Goal: Check status: Check status

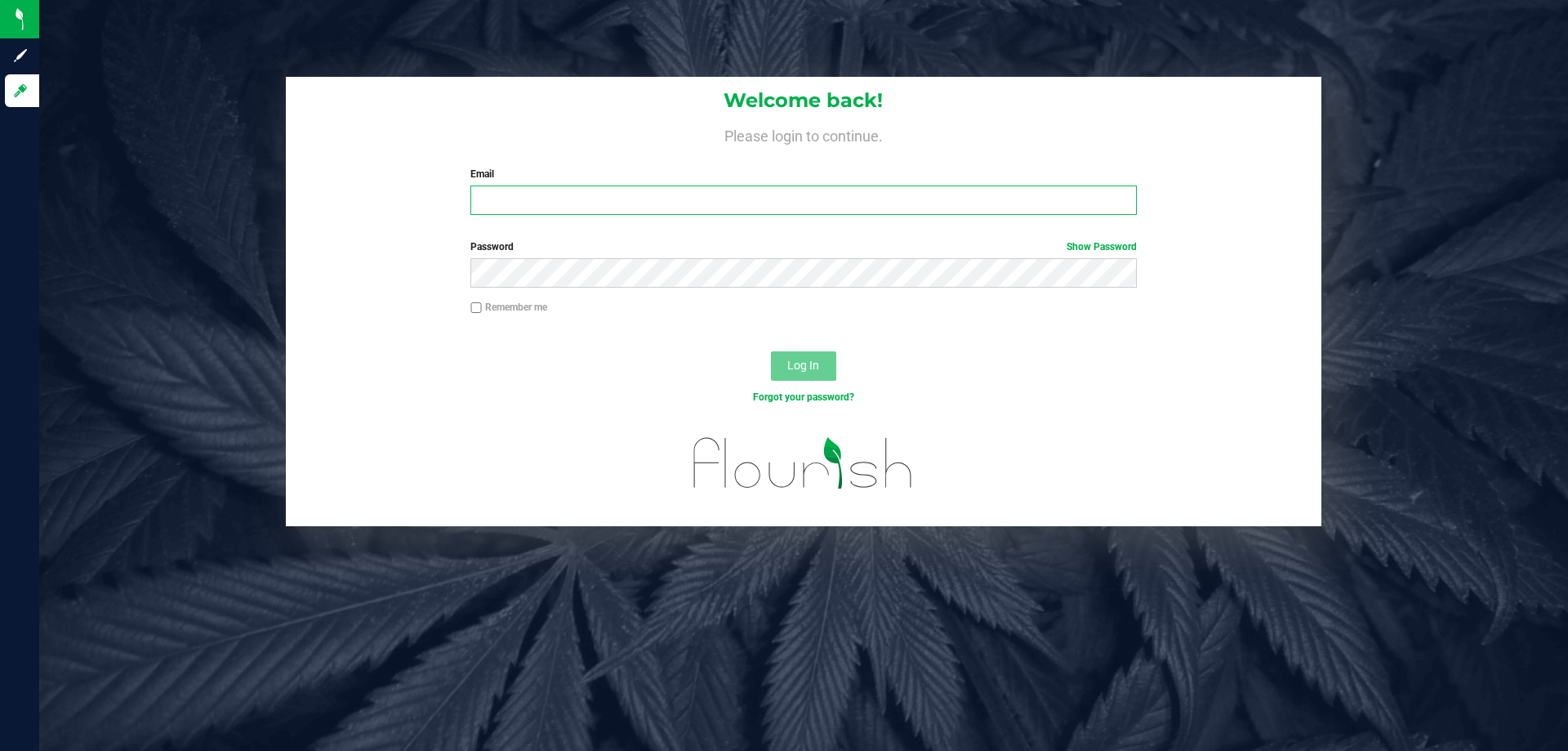
click at [619, 198] on input "Email" at bounding box center [802, 200] width 666 height 30
type input "[EMAIL_ADDRESS][DOMAIN_NAME]"
click at [771, 351] on button "Log In" at bounding box center [803, 366] width 65 height 30
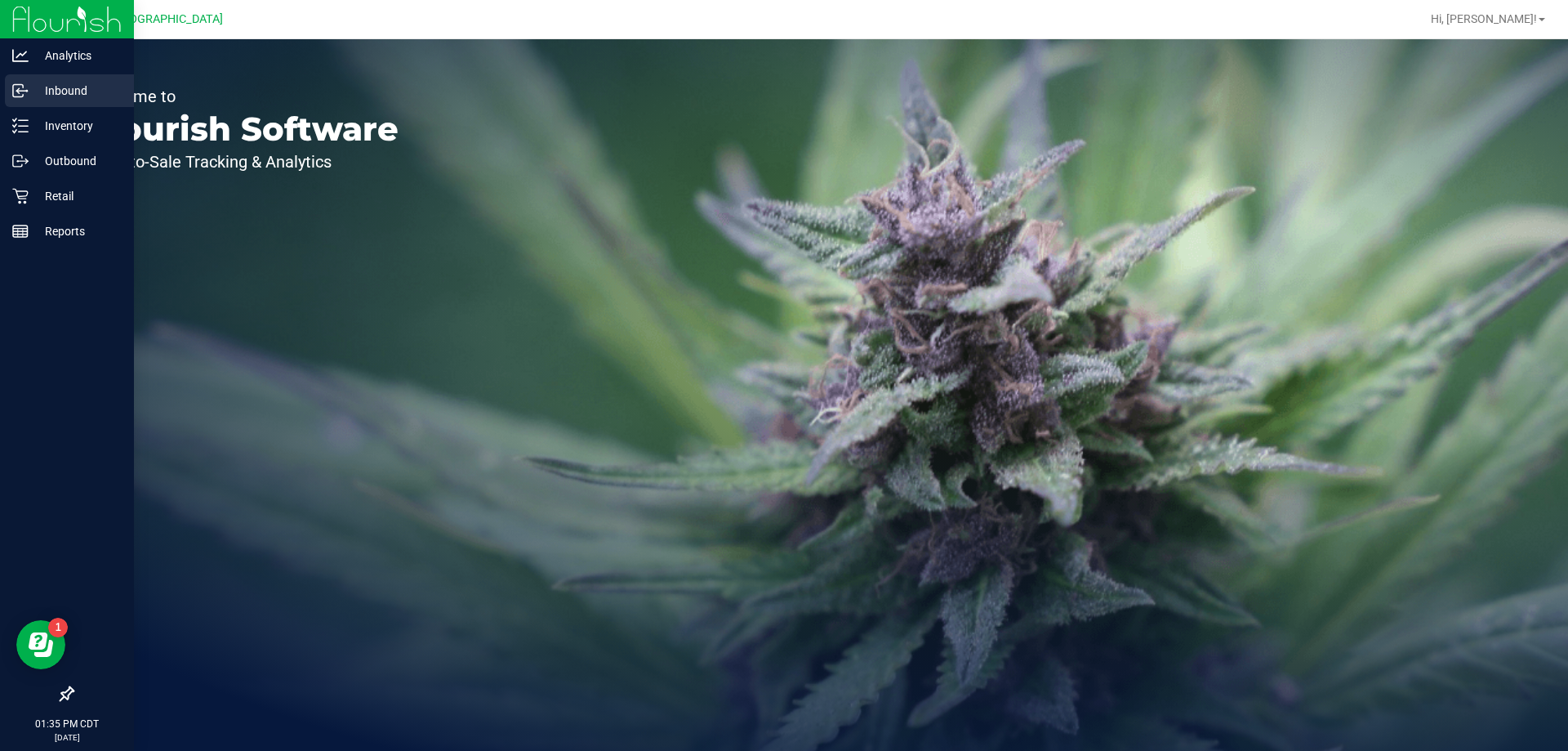
click at [46, 93] on p "Inbound" at bounding box center [78, 90] width 98 height 19
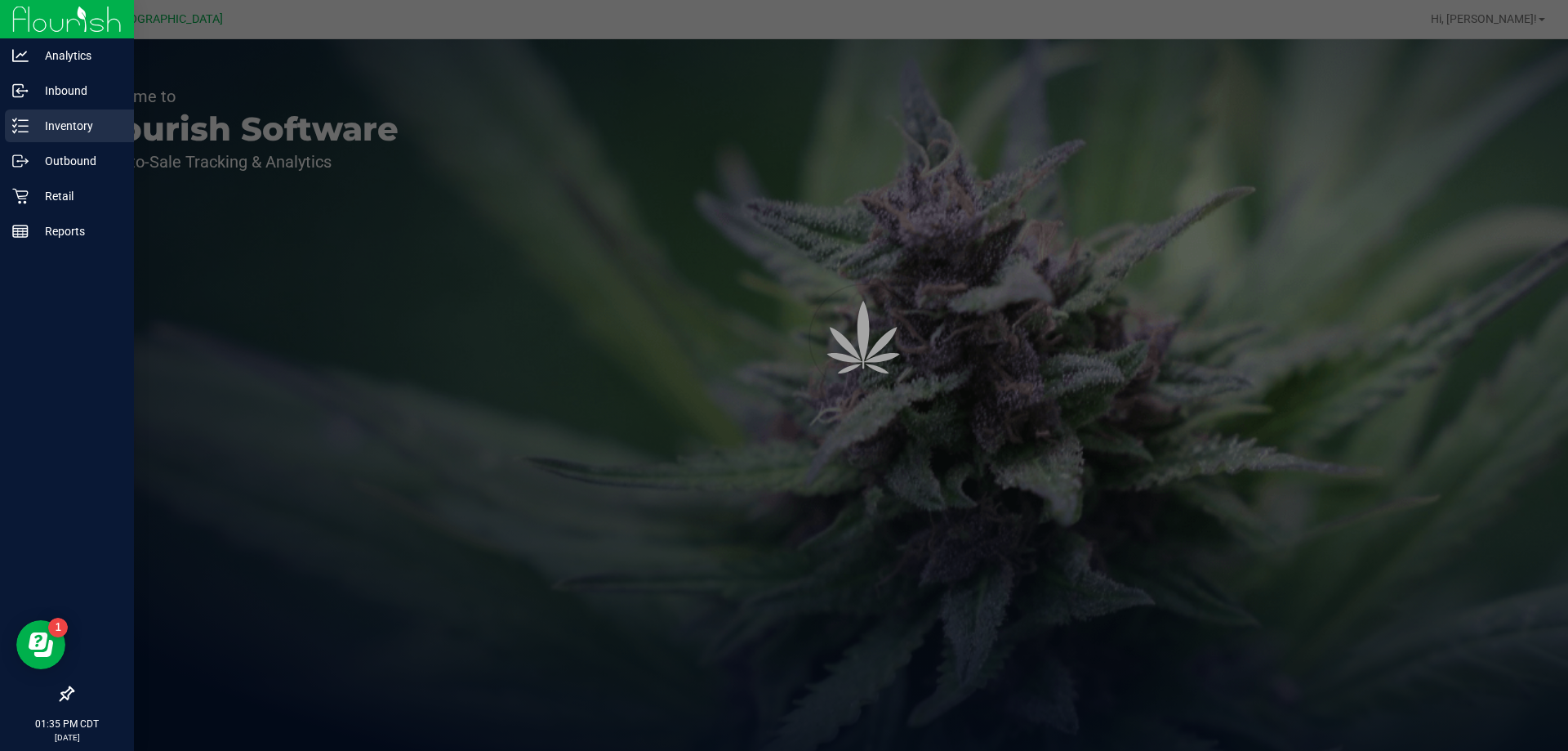
click at [58, 139] on div "Inventory" at bounding box center [69, 125] width 129 height 32
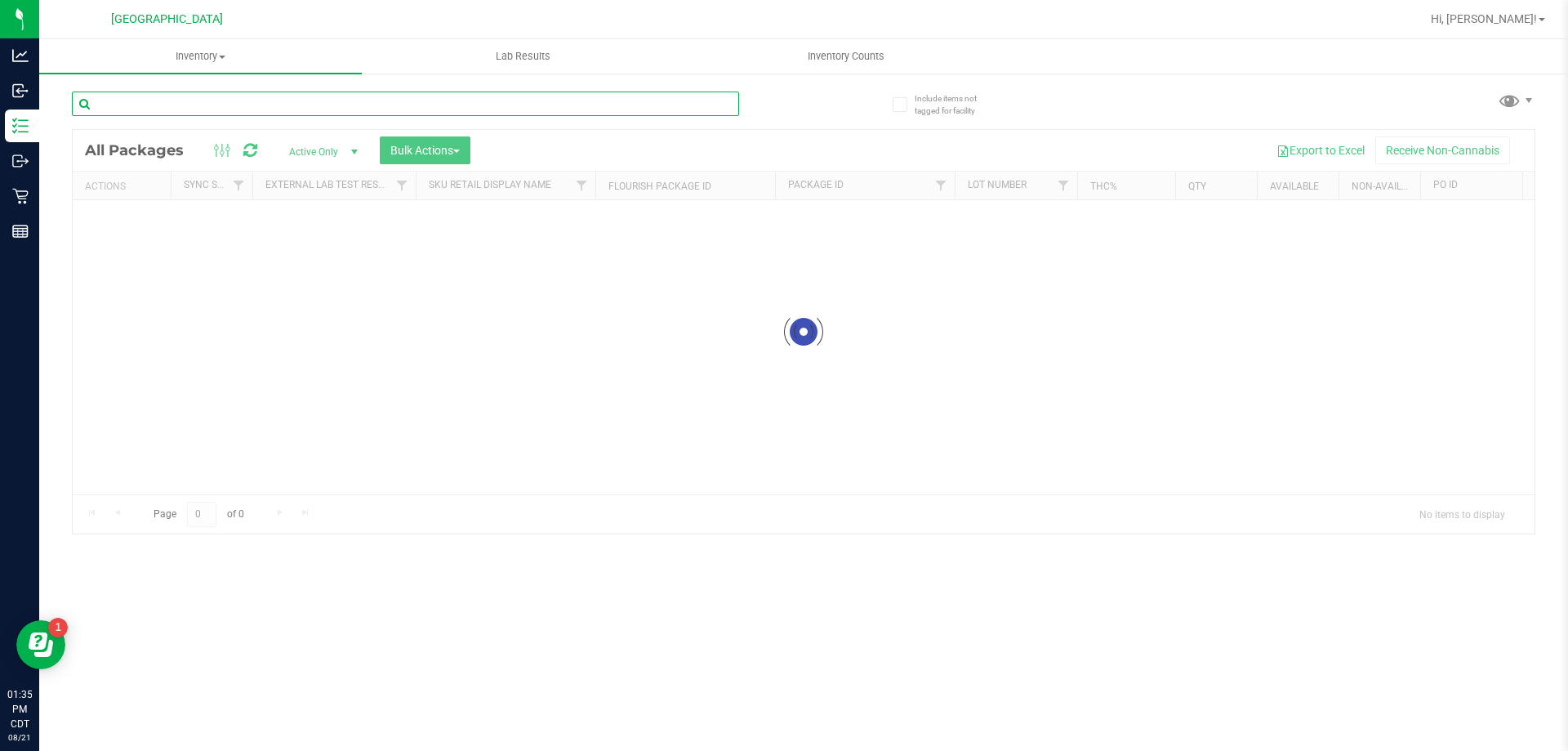
click at [257, 104] on div "Inventory All packages All inventory Waste log Create inventory Lab Results Inv…" at bounding box center [803, 395] width 1529 height 712
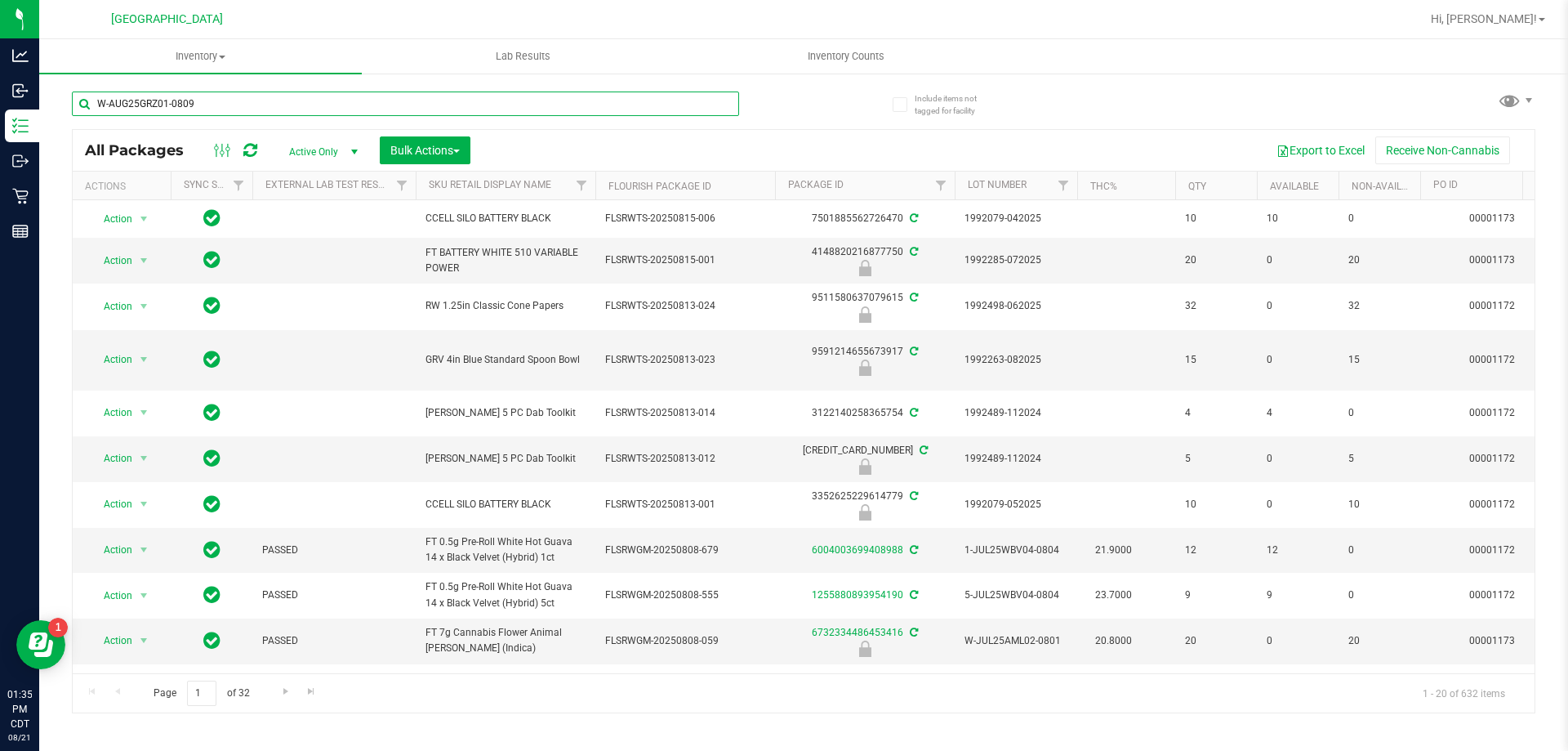
type input "W-AUG25GRZ01-0809"
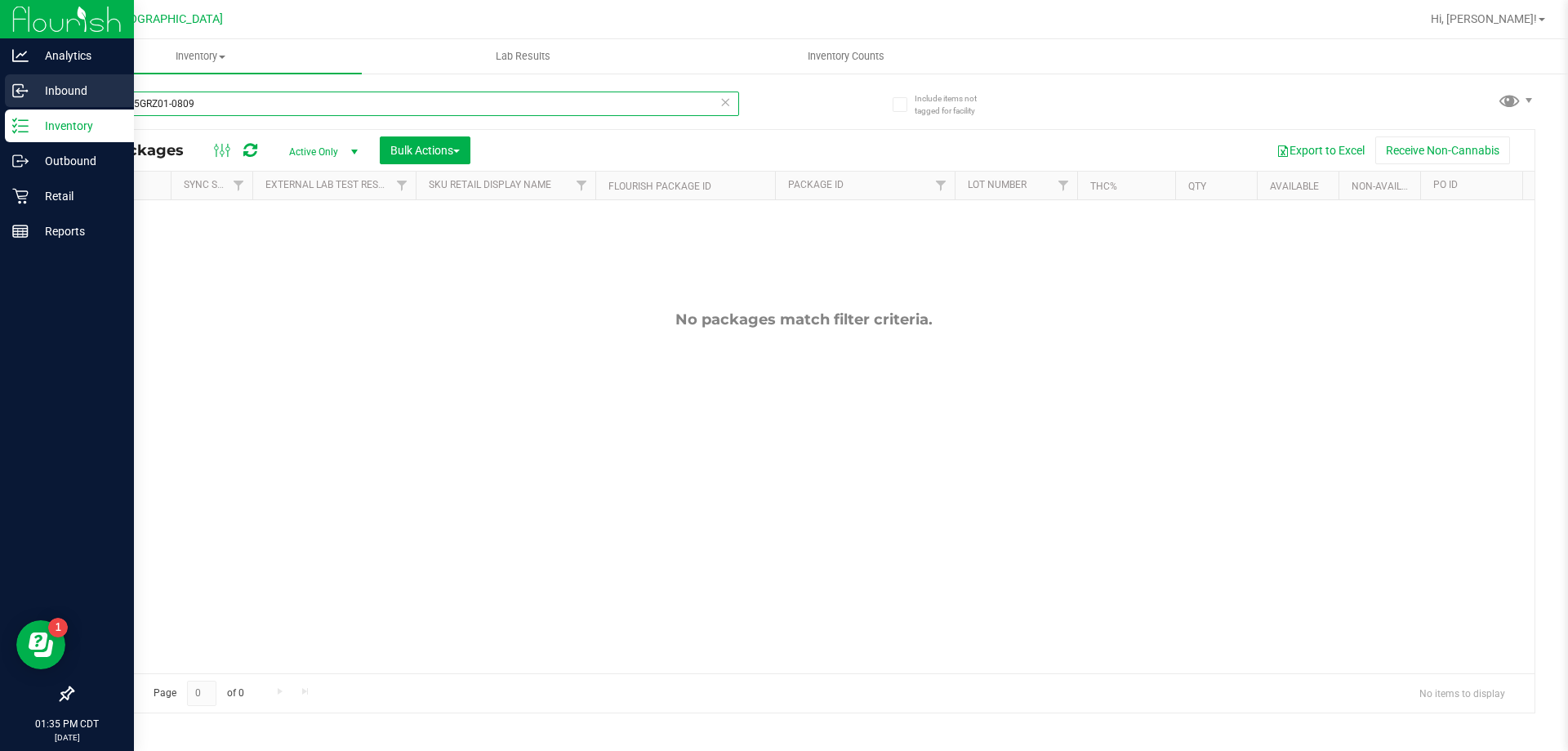
drag, startPoint x: 260, startPoint y: 105, endPoint x: 32, endPoint y: 105, distance: 228.0
click at [32, 105] on div "Analytics Inbound Inventory Outbound Retail Reports 01:35 PM CDT [DATE] 08/21 […" at bounding box center [784, 376] width 1568 height 751
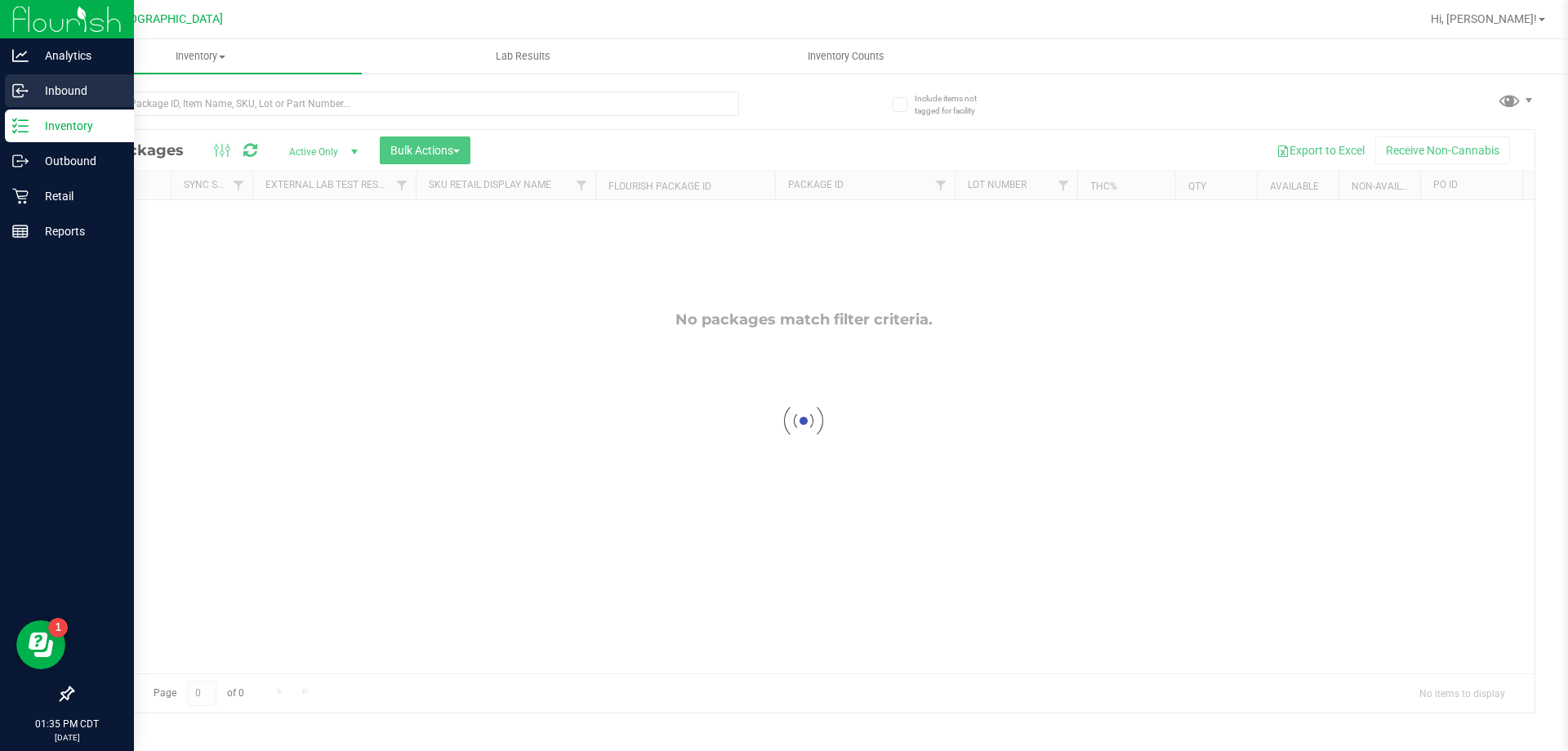
click at [53, 87] on p "Inbound" at bounding box center [78, 90] width 98 height 19
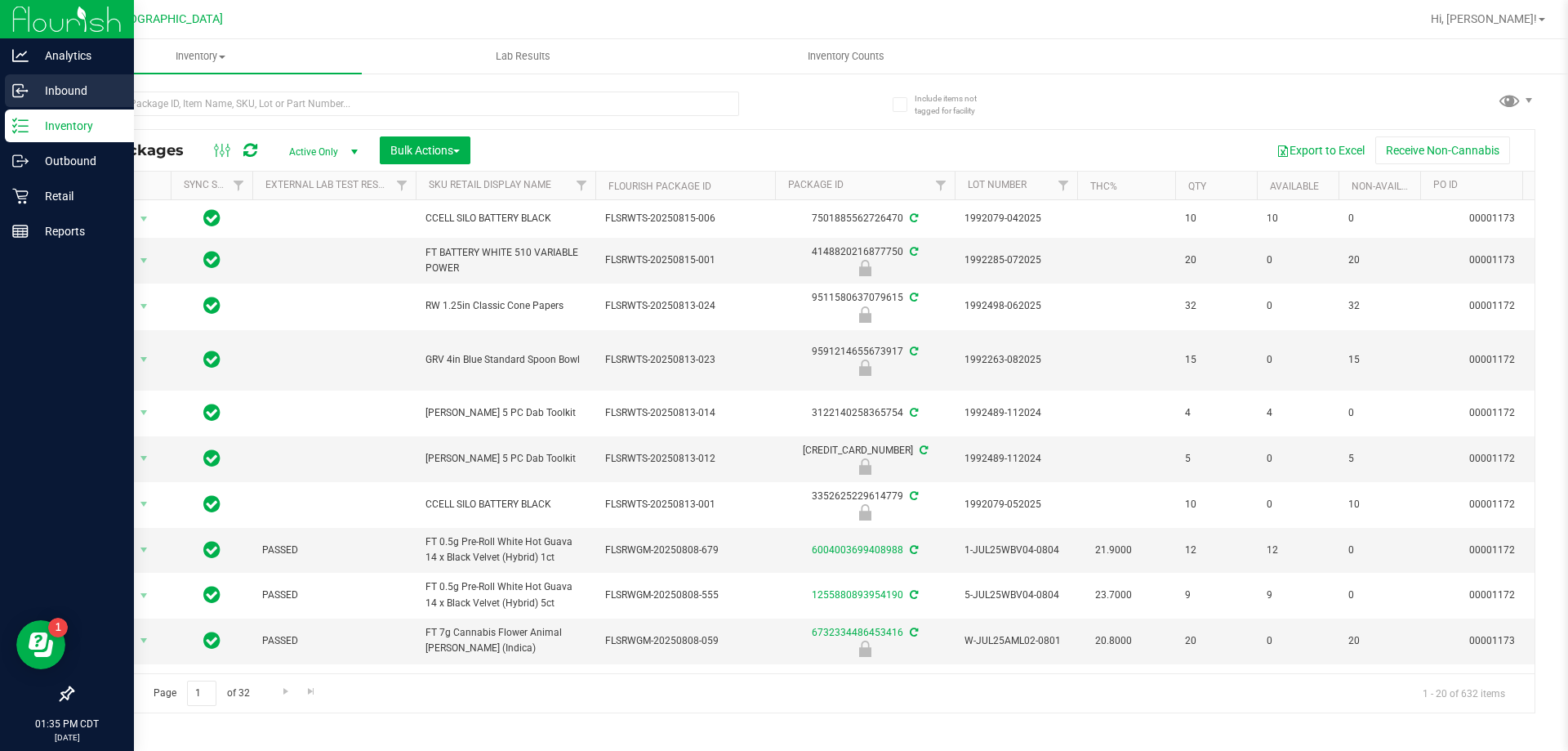
click at [32, 89] on p "Inbound" at bounding box center [78, 90] width 98 height 19
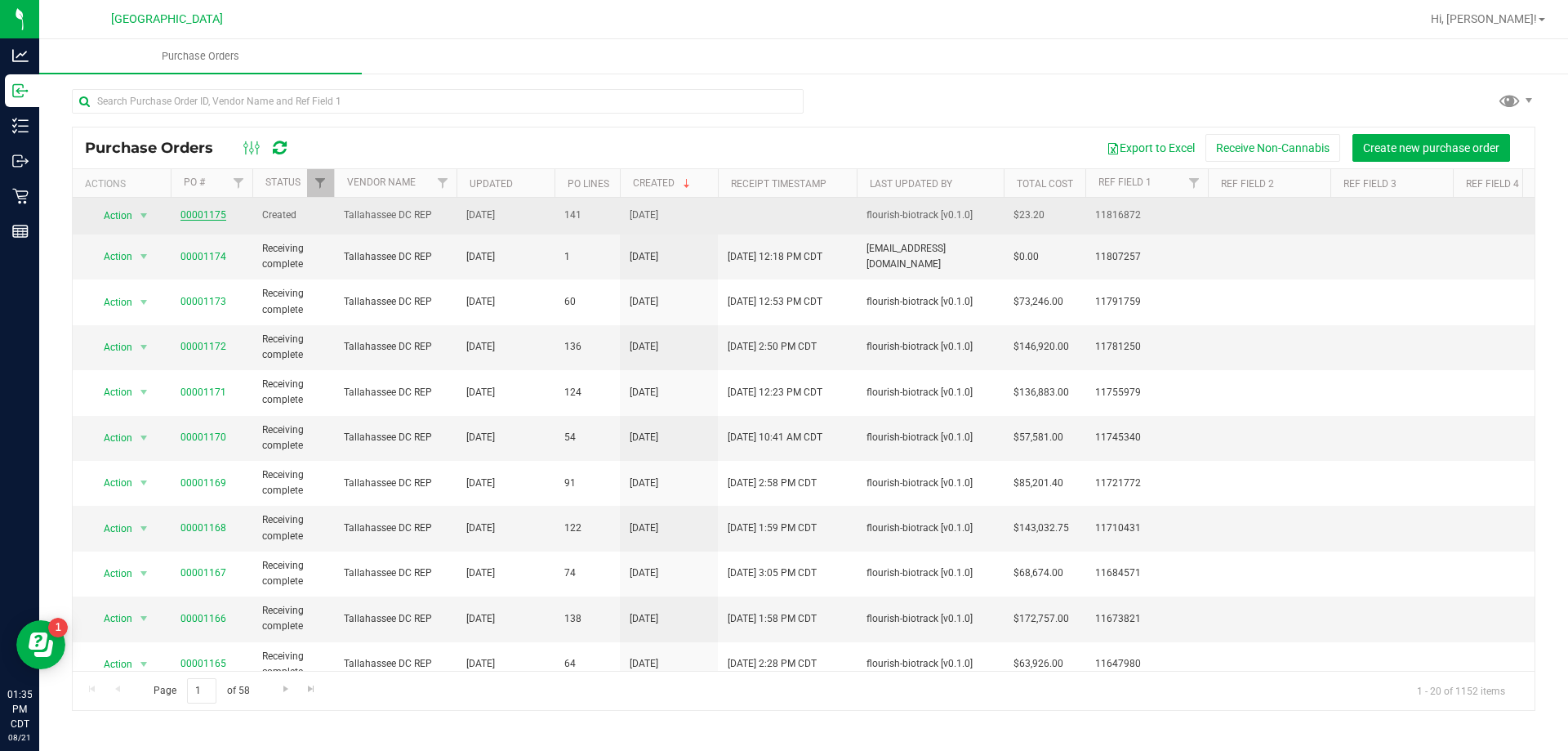
click at [196, 214] on link "00001175" at bounding box center [203, 214] width 46 height 11
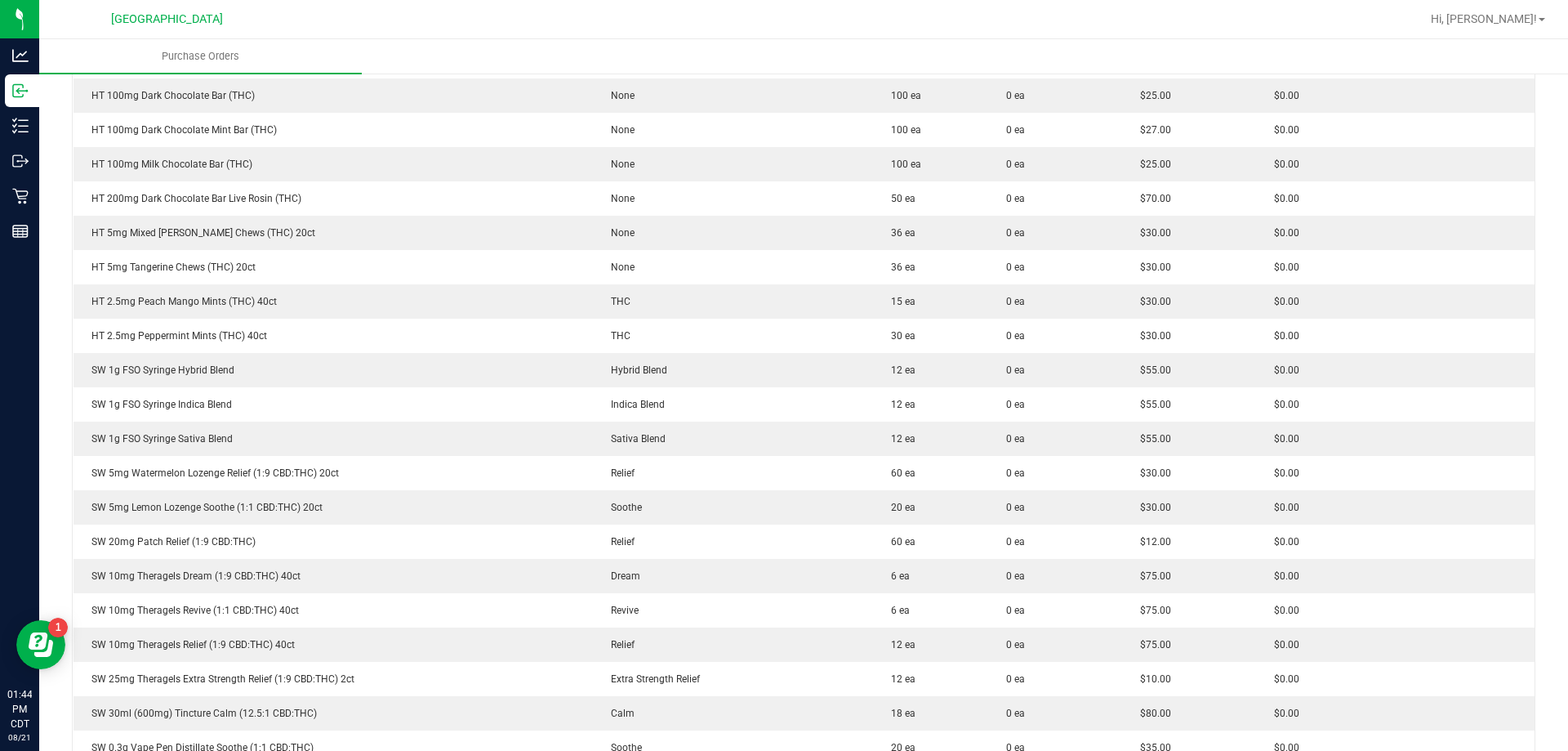
scroll to position [3758, 0]
